Goal: Information Seeking & Learning: Learn about a topic

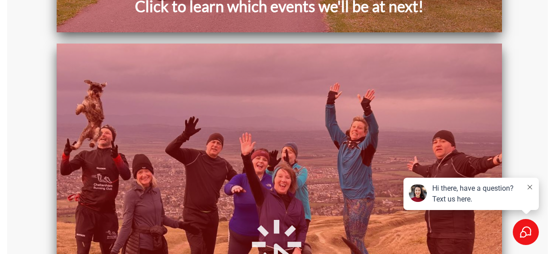
scroll to position [1480, 0]
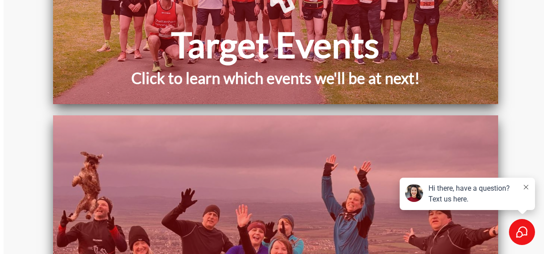
click at [369, 77] on h2 "Click to learn which events we'll be at next!" at bounding box center [276, 83] width 436 height 32
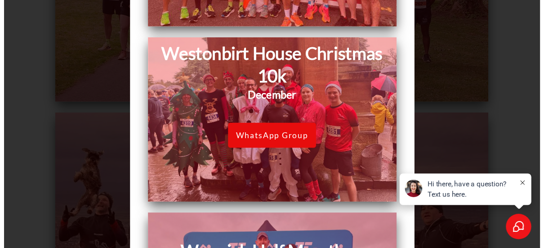
scroll to position [0, 0]
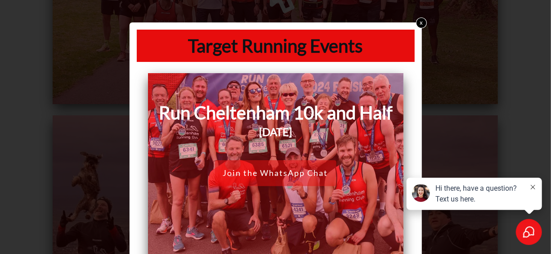
click at [419, 21] on link "x" at bounding box center [420, 23] width 11 height 11
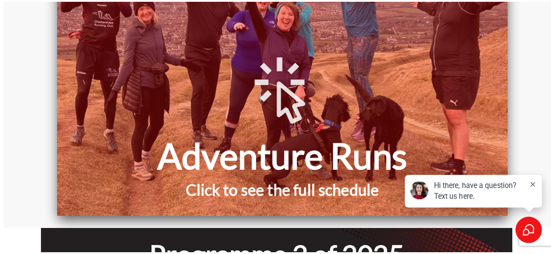
scroll to position [1725, 0]
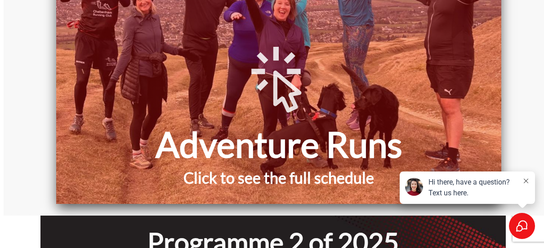
click at [365, 166] on h1 "Adventure Runs" at bounding box center [279, 143] width 436 height 45
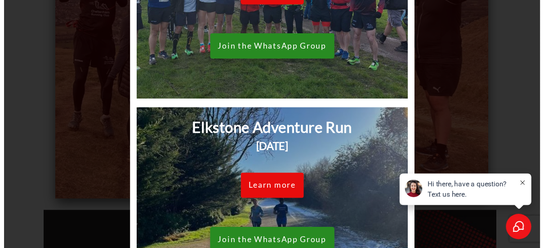
scroll to position [0, 0]
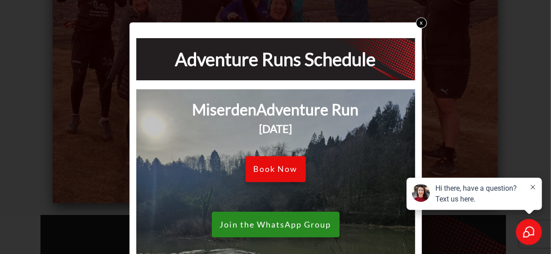
click at [418, 19] on link "x" at bounding box center [420, 23] width 11 height 11
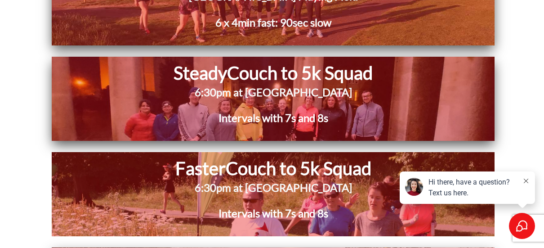
scroll to position [2156, 0]
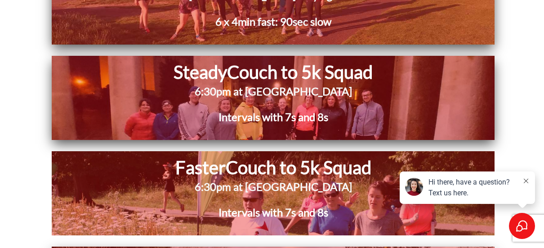
click at [297, 181] on span "6:30pm at [GEOGRAPHIC_DATA]" at bounding box center [273, 186] width 157 height 13
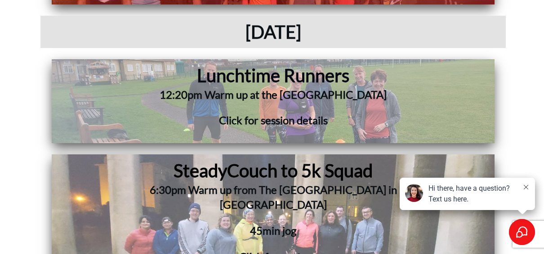
scroll to position [2787, 0]
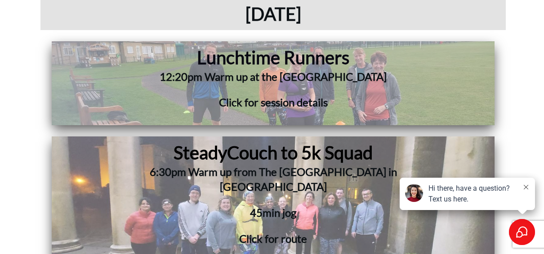
click at [329, 108] on h3 "Click for session details" at bounding box center [273, 108] width 364 height 26
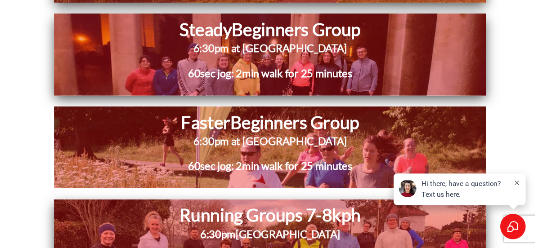
scroll to position [5452, 0]
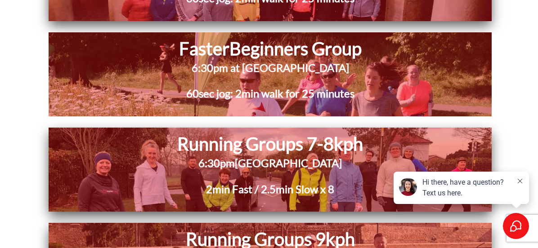
scroll to position [5530, 0]
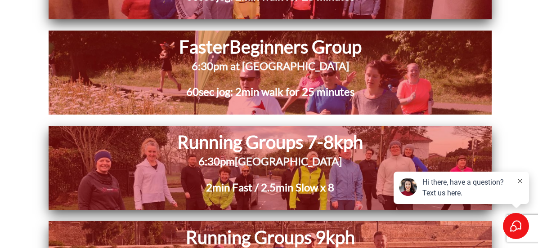
drag, startPoint x: 104, startPoint y: 102, endPoint x: 71, endPoint y: 91, distance: 34.1
click at [71, 130] on div "Running Groups 7-8kph 6:30pm Pittville Pump Room 2min Fast / 2.5min Slow x 8" at bounding box center [270, 167] width 434 height 75
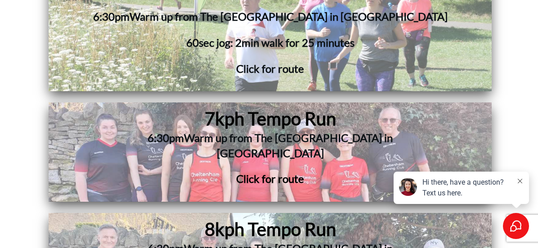
scroll to position [6357, 0]
